Goal: Complete application form

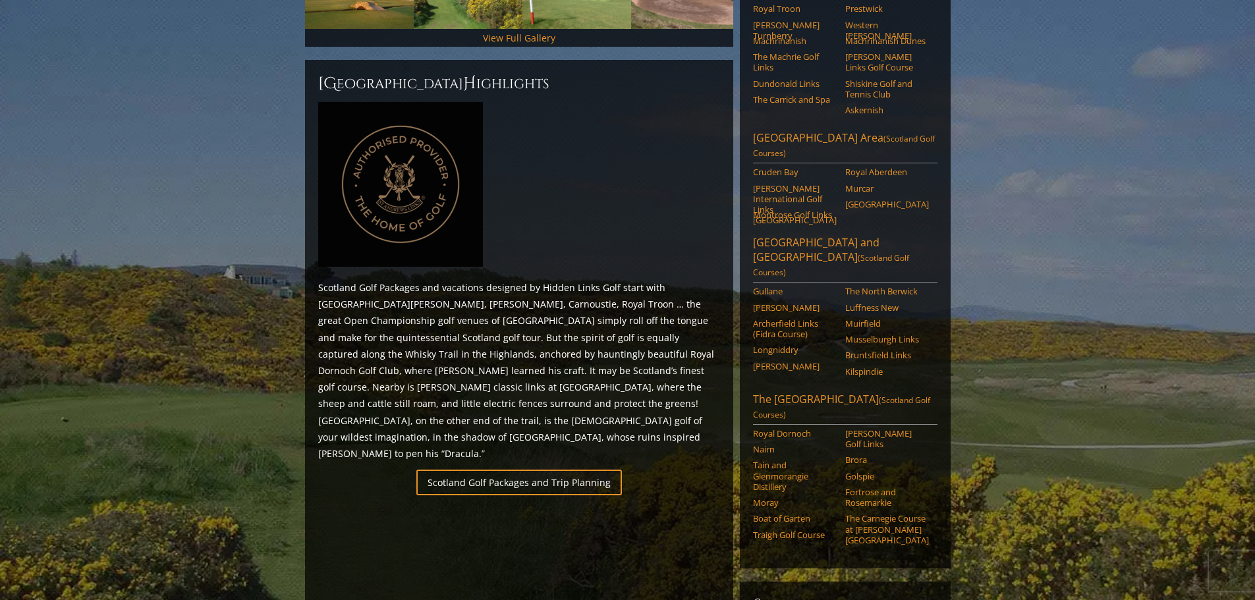
scroll to position [527, 0]
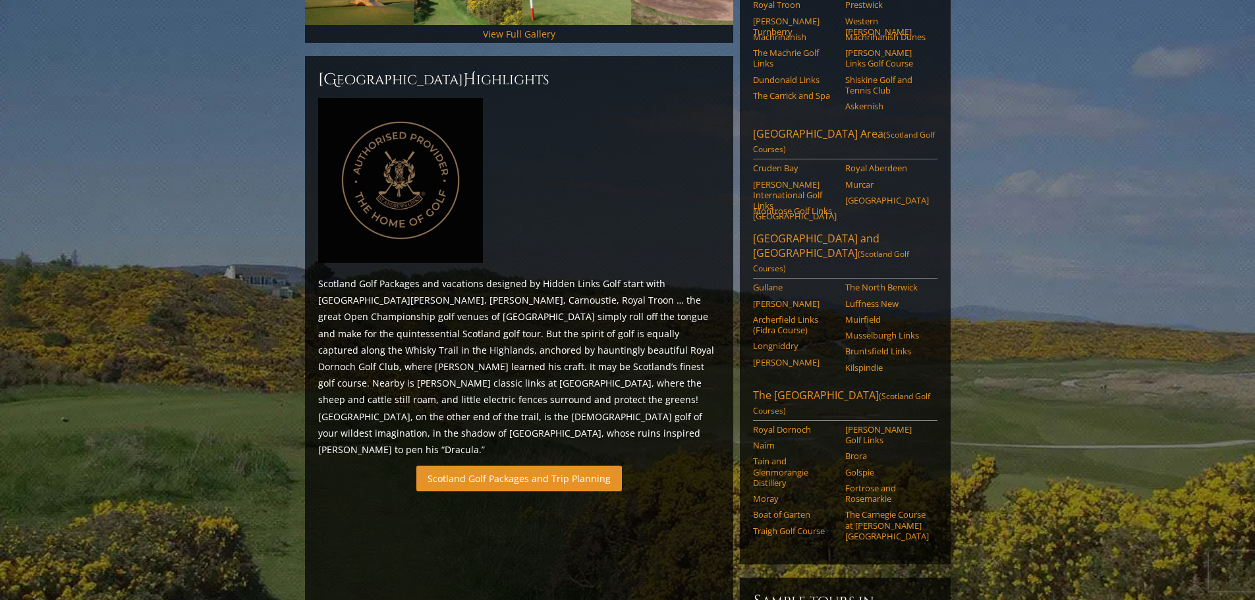
click at [556, 466] on link "Scotland Golf Packages and Trip Planning" at bounding box center [518, 479] width 205 height 26
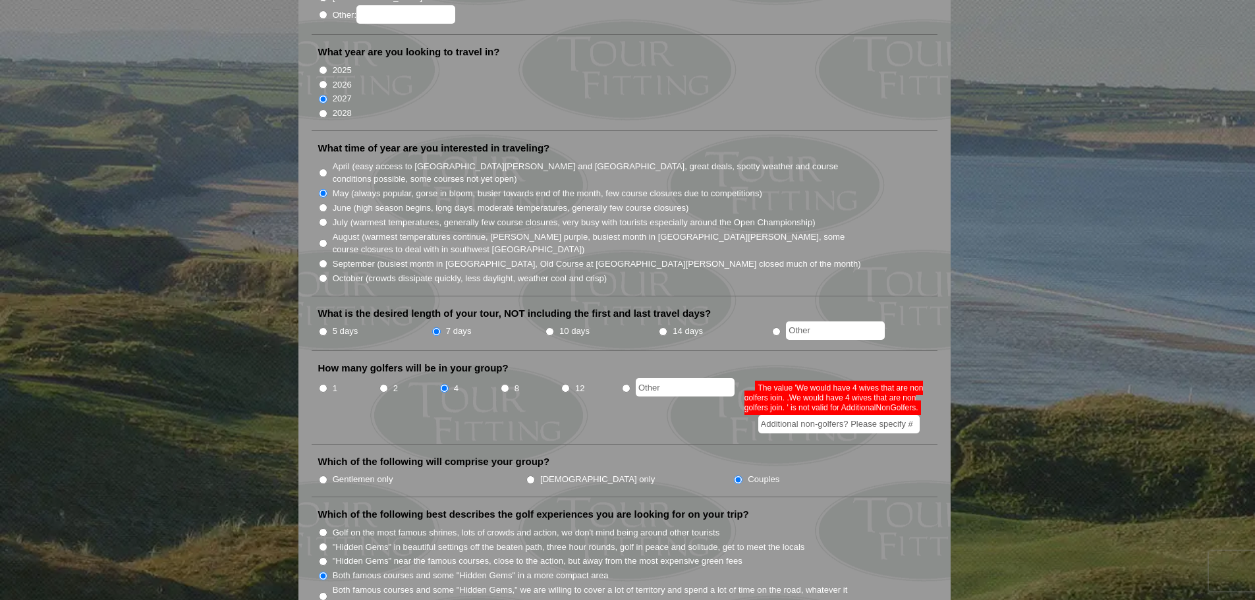
scroll to position [395, 0]
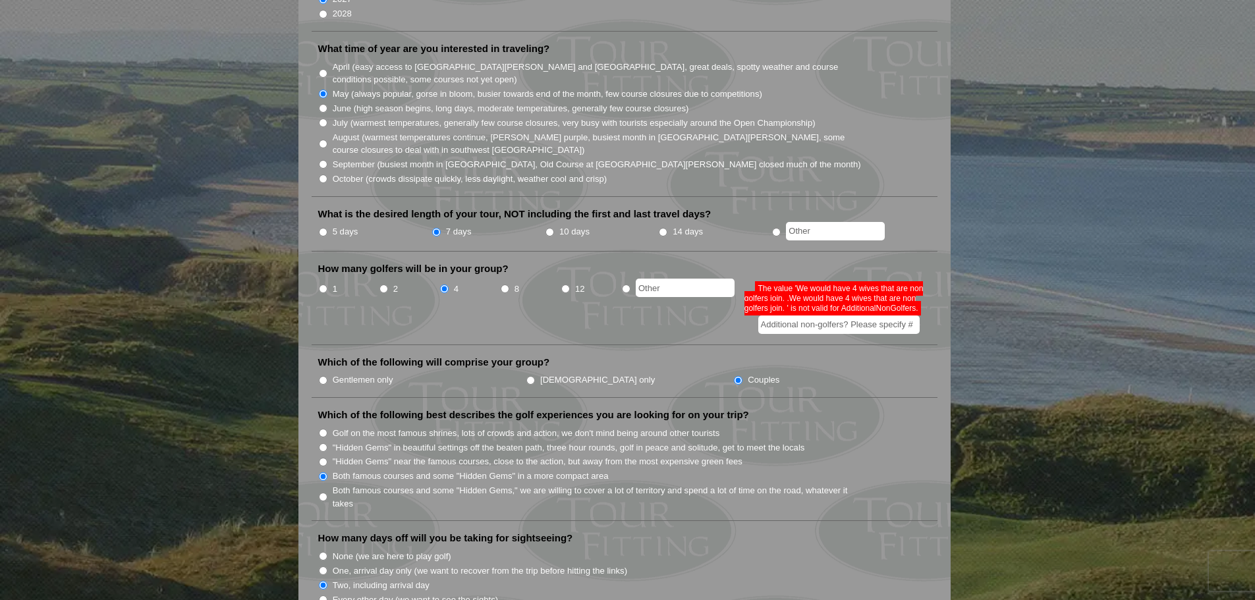
click at [776, 315] on input "Additional non-golfers? Please specify #" at bounding box center [838, 324] width 161 height 18
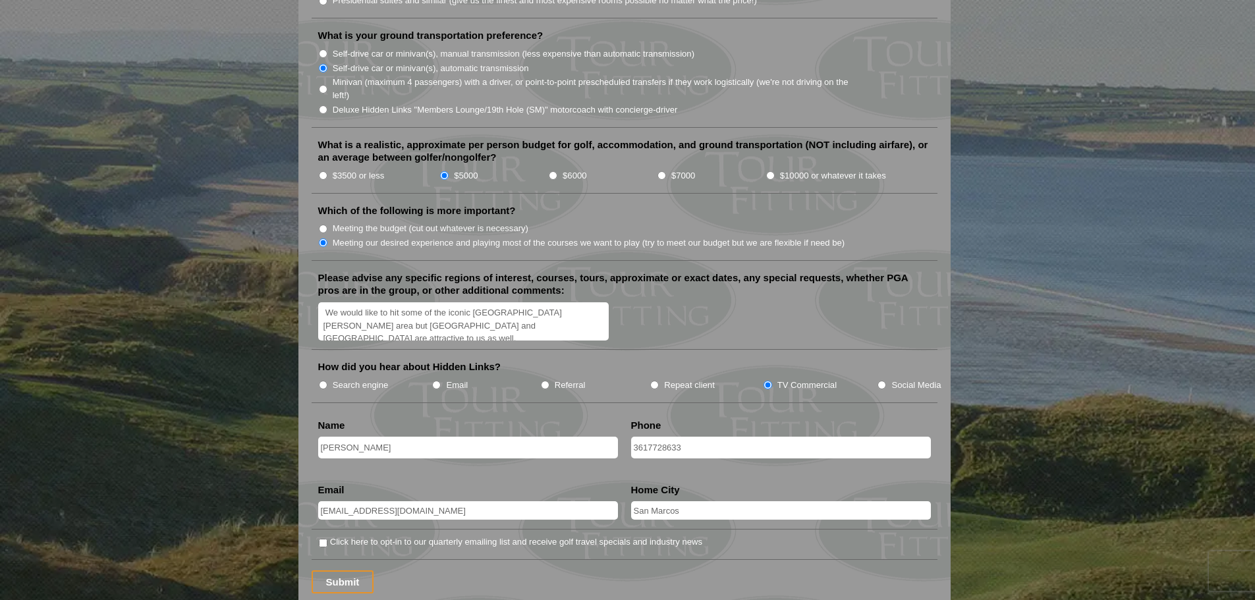
scroll to position [1646, 0]
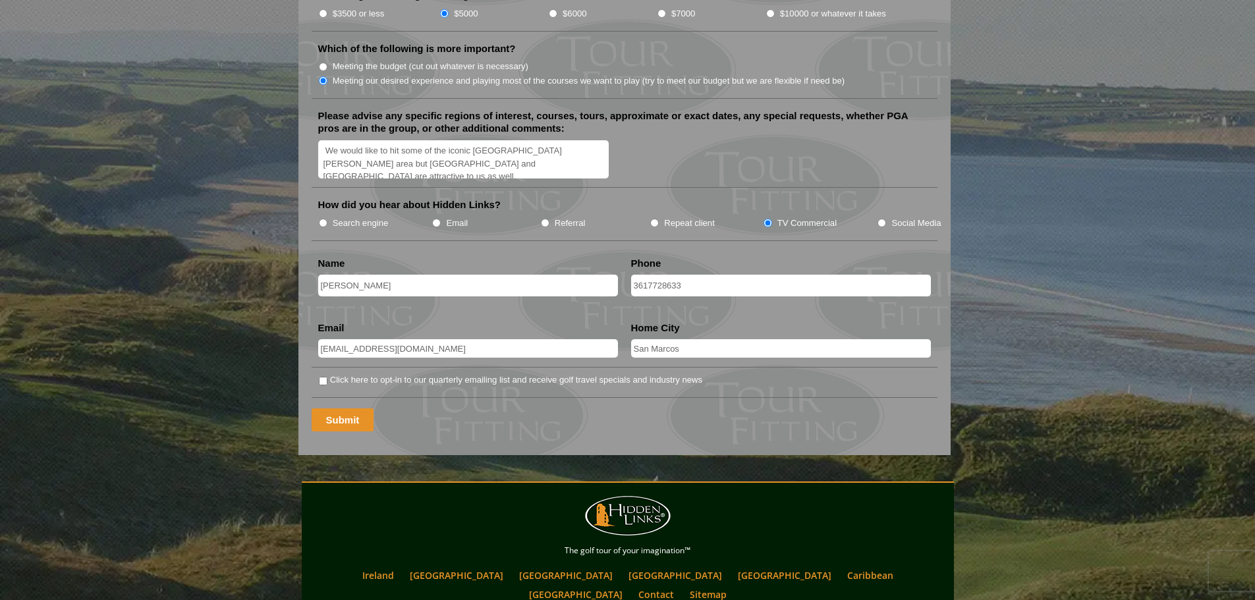
type input "4"
click at [356, 408] on input "Submit" at bounding box center [342, 419] width 63 height 23
